Goal: Information Seeking & Learning: Find specific fact

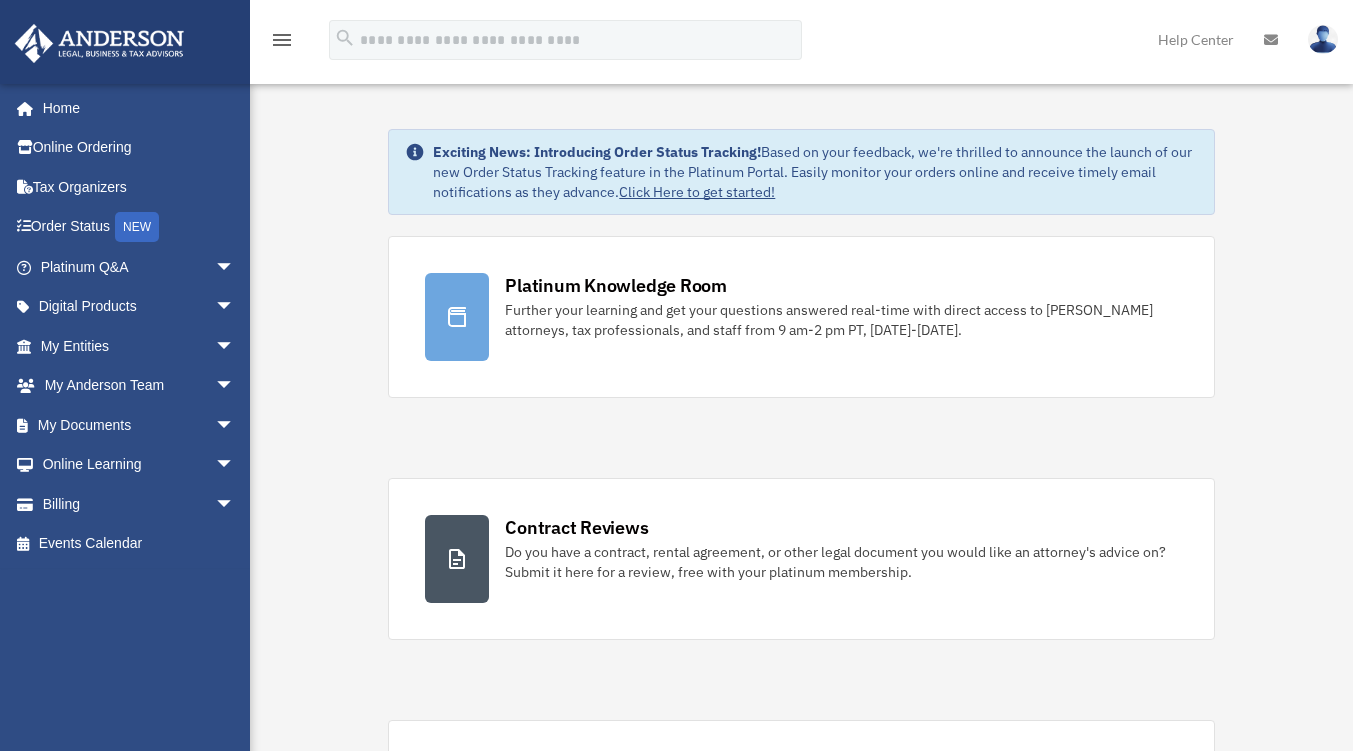
click at [215, 269] on span "arrow_drop_down" at bounding box center [235, 267] width 40 height 41
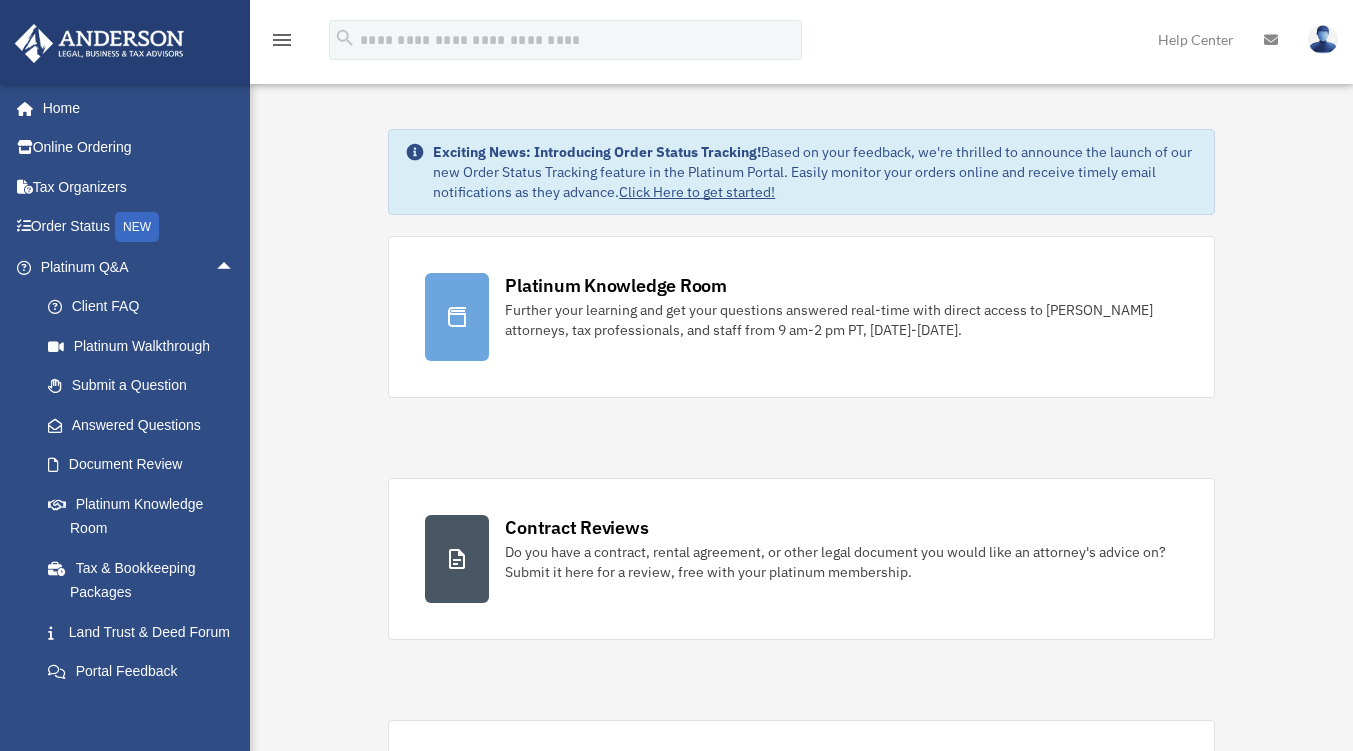
click at [170, 419] on link "Answered Questions" at bounding box center [146, 425] width 237 height 40
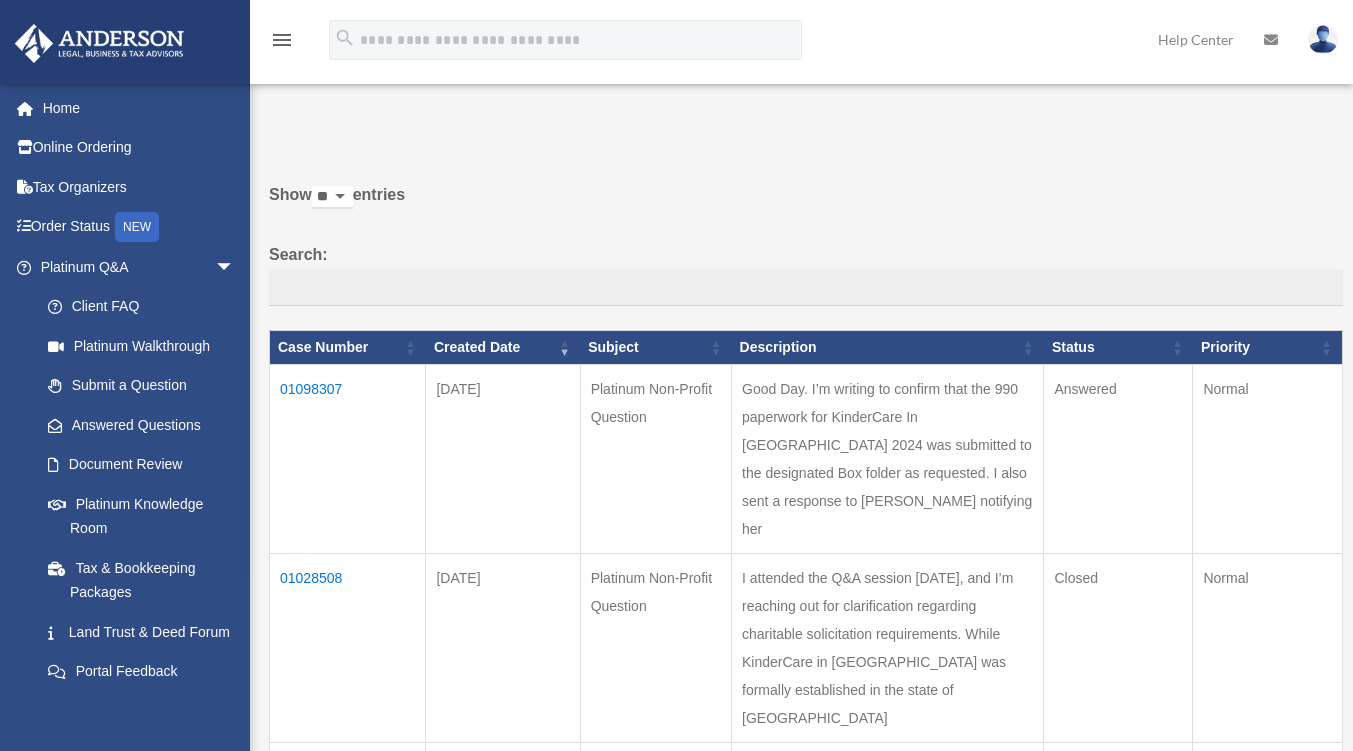
click at [338, 380] on td "01098307" at bounding box center [348, 458] width 156 height 189
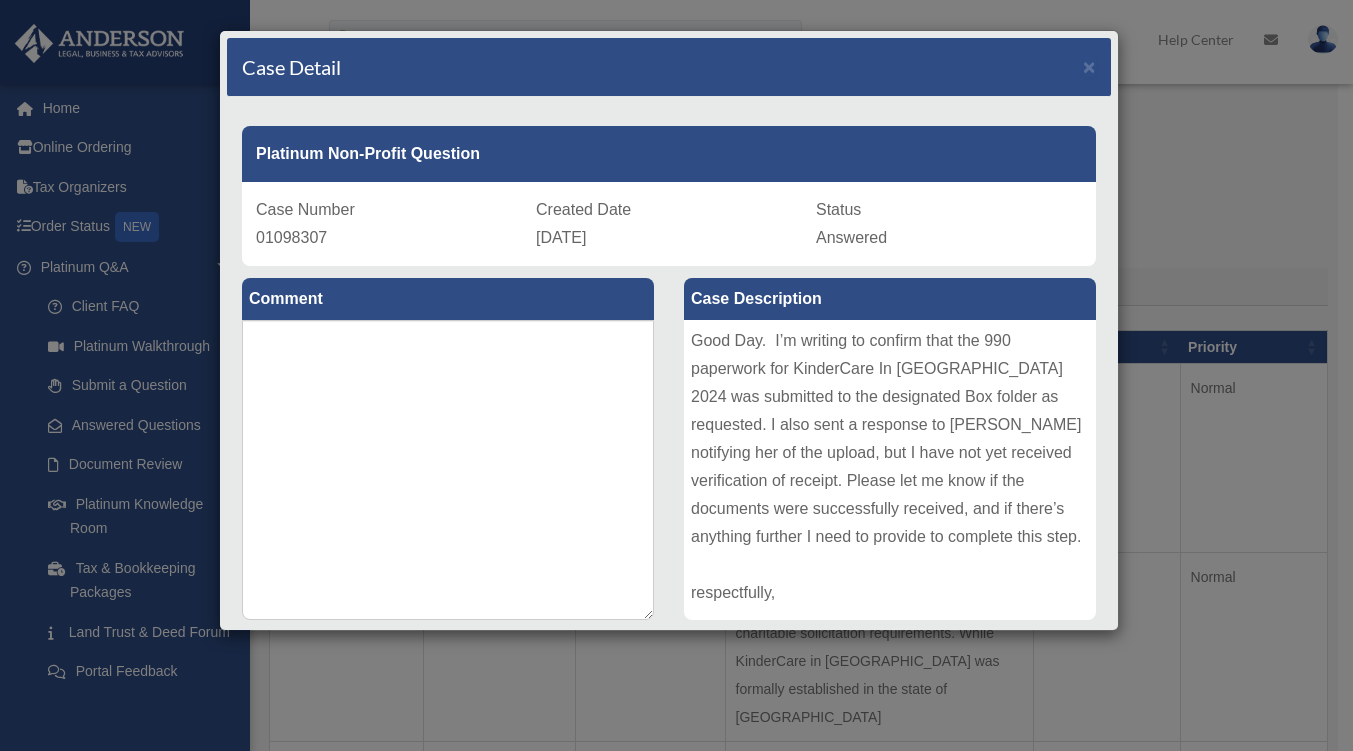
click at [1275, 130] on div "Case Detail × Platinum Non-Profit Question Case Number 01098307 Created Date [D…" at bounding box center [676, 375] width 1353 height 751
